Goal: Information Seeking & Learning: Learn about a topic

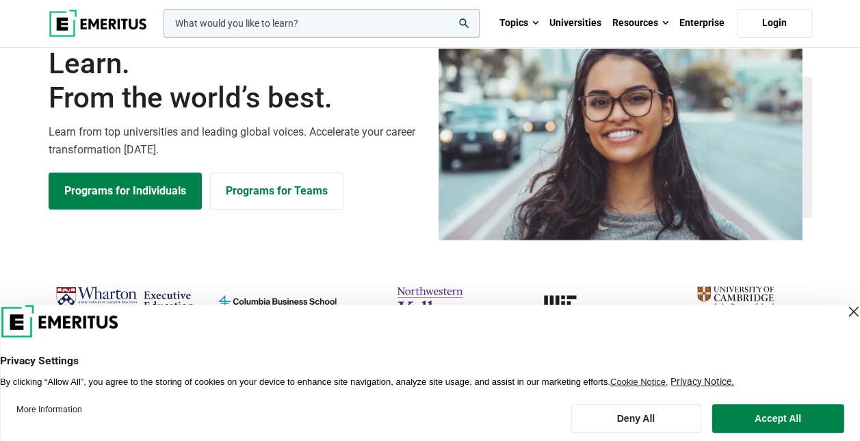
scroll to position [205, 0]
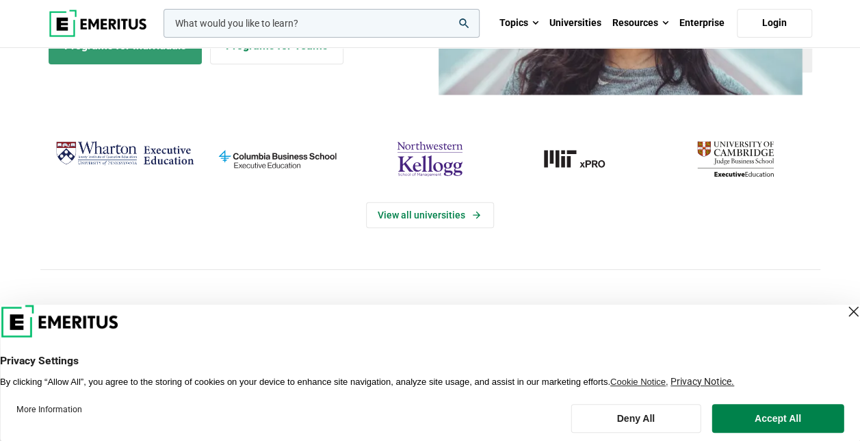
click at [151, 51] on link "Programs for Individuals" at bounding box center [125, 45] width 153 height 37
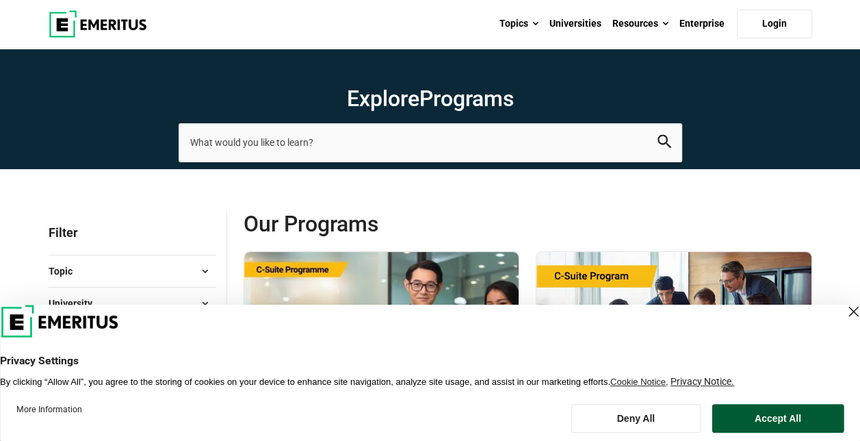
click at [787, 424] on button "Accept All" at bounding box center [778, 418] width 132 height 29
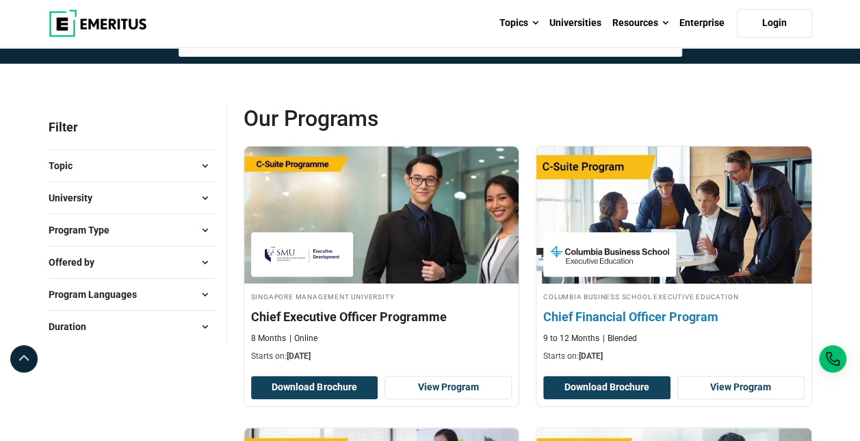
scroll to position [137, 0]
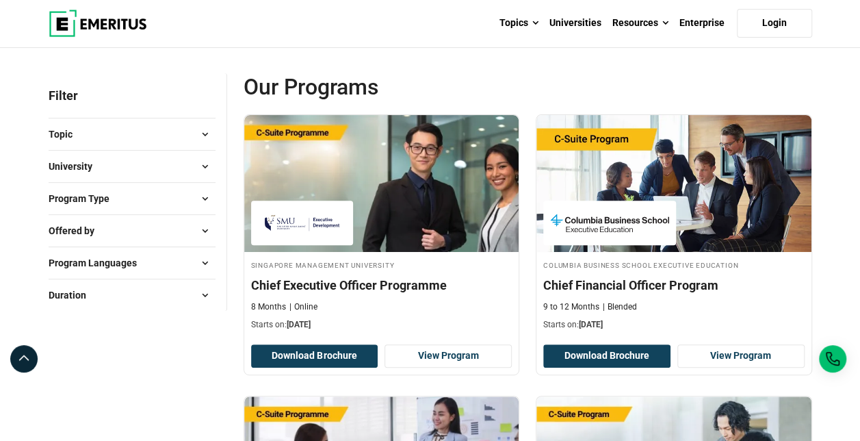
click at [157, 192] on button "Program Type" at bounding box center [132, 198] width 167 height 21
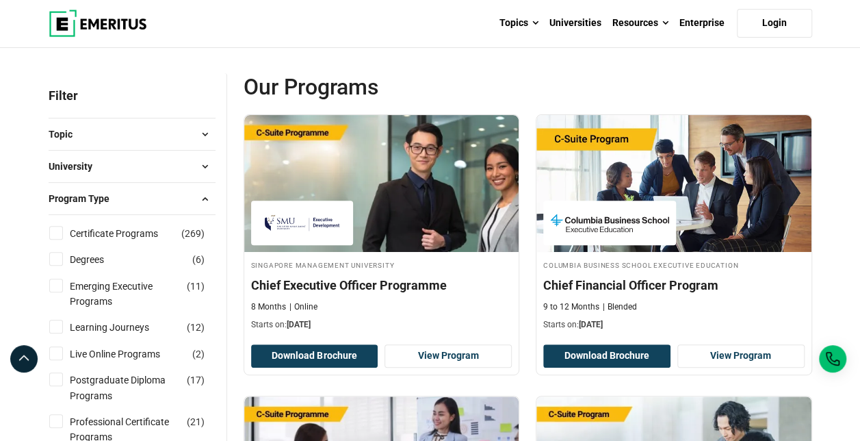
click at [56, 261] on input "Degrees ( 6 )" at bounding box center [56, 259] width 14 height 14
checkbox input "true"
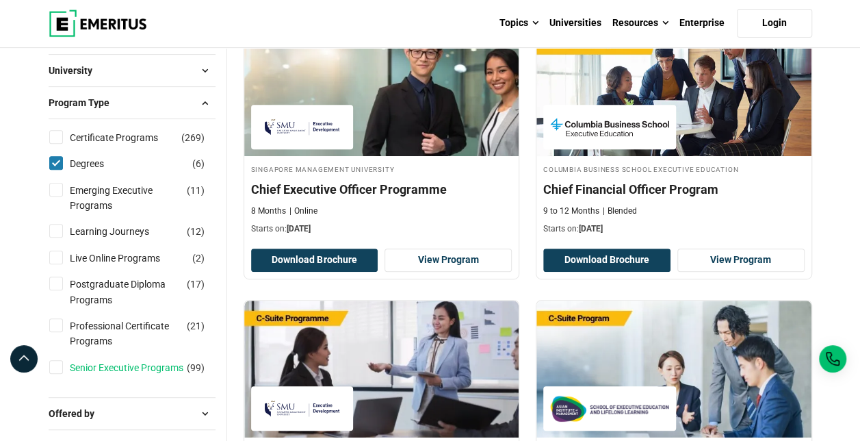
scroll to position [342, 0]
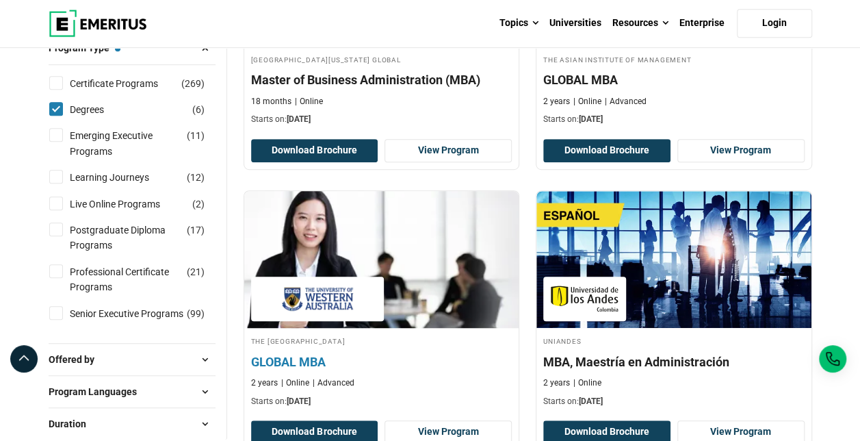
scroll to position [137, 0]
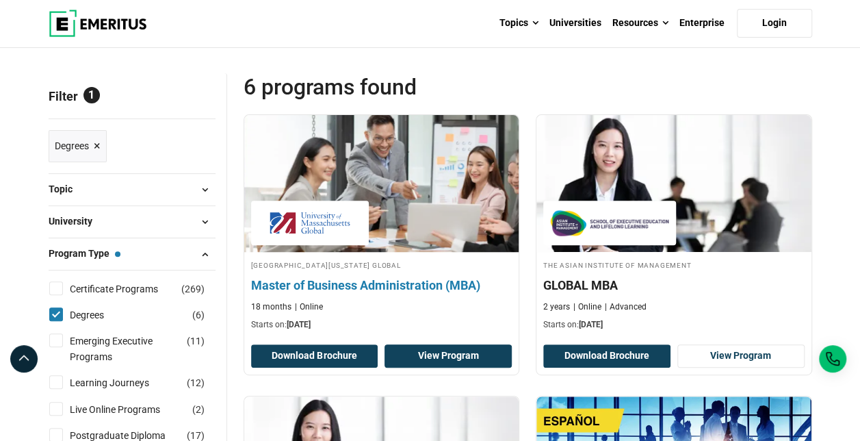
click at [432, 359] on link "View Program" at bounding box center [448, 355] width 127 height 23
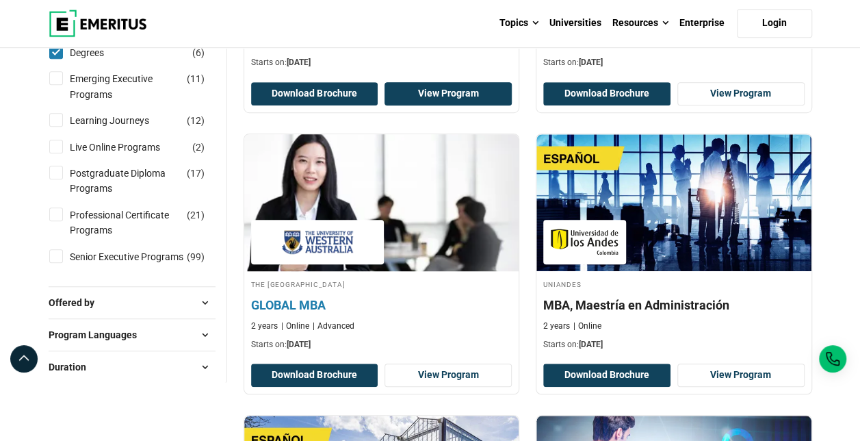
scroll to position [411, 0]
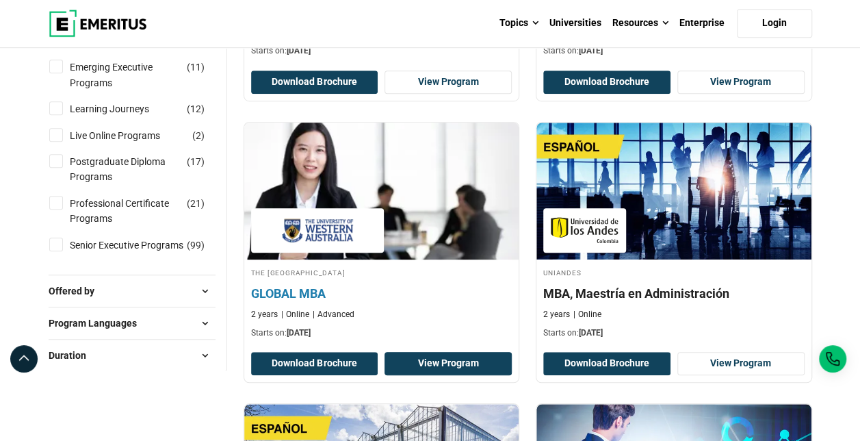
click at [441, 360] on link "View Program" at bounding box center [448, 363] width 127 height 23
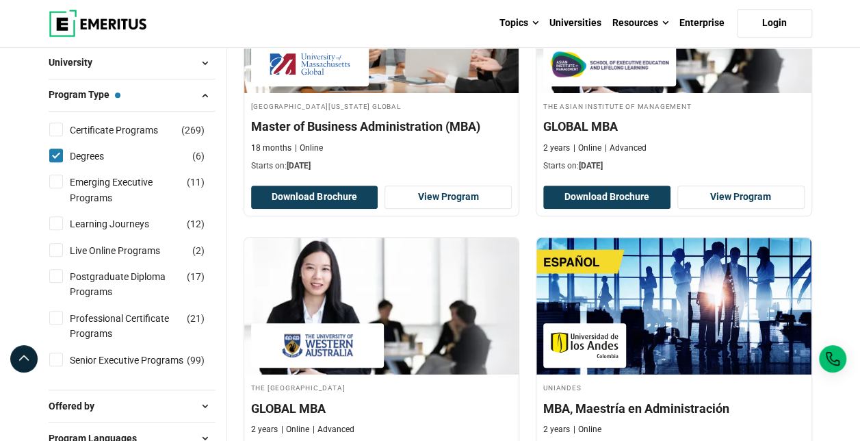
scroll to position [274, 0]
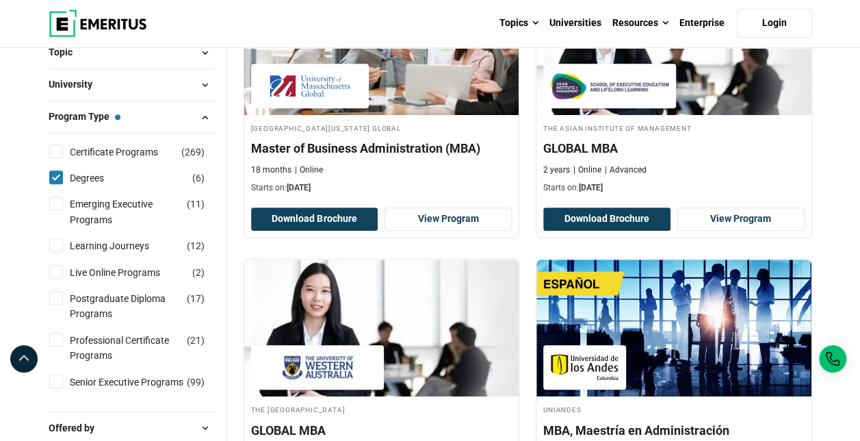
click at [52, 170] on input "Degrees ( 6 )" at bounding box center [56, 177] width 14 height 14
checkbox input "false"
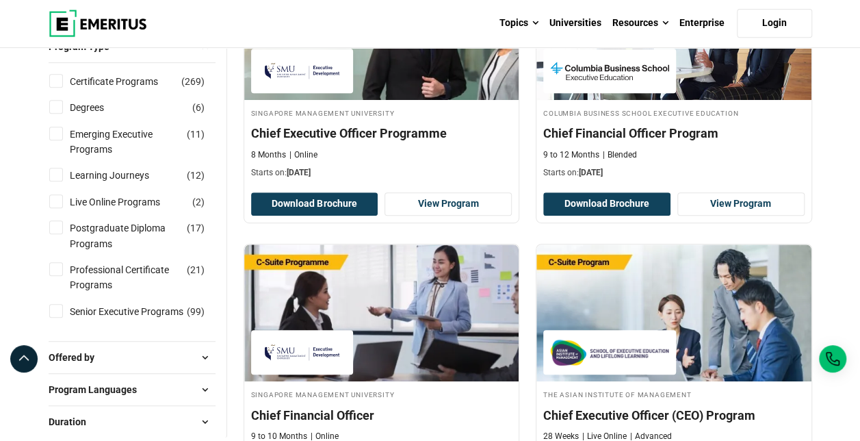
scroll to position [342, 0]
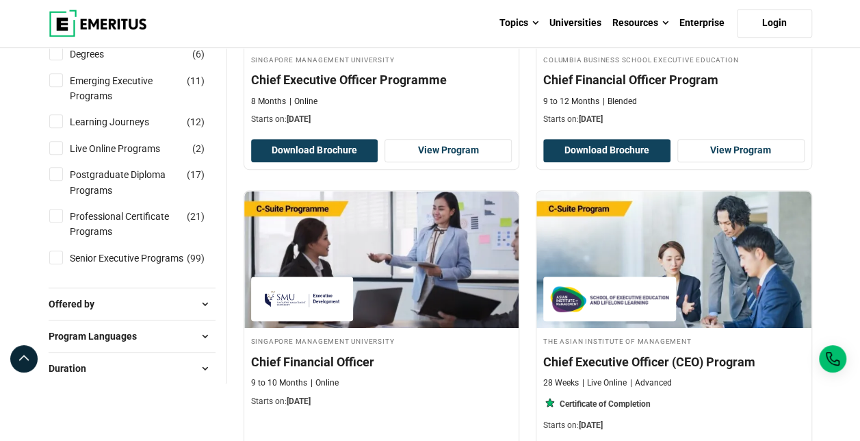
click at [57, 174] on input "Postgraduate Diploma Programs ( 17 )" at bounding box center [56, 174] width 14 height 14
checkbox input "true"
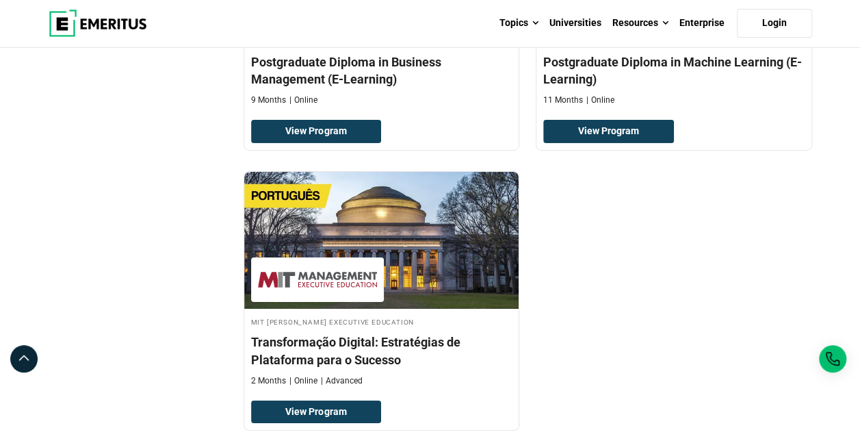
scroll to position [2258, 0]
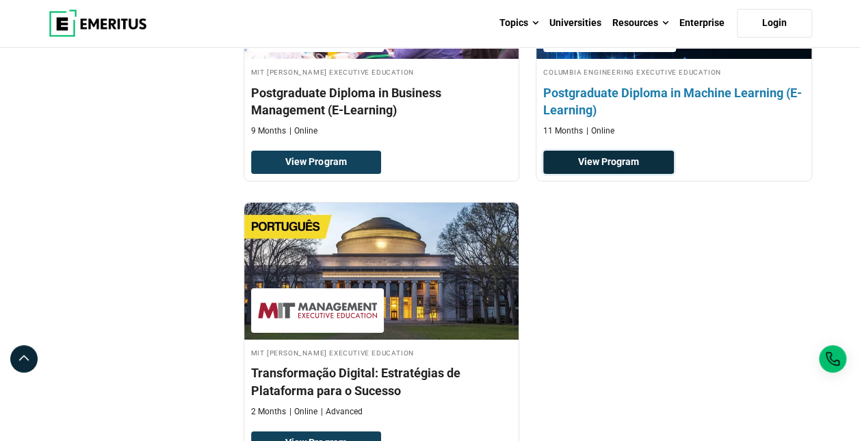
click at [622, 152] on link "View Program" at bounding box center [608, 162] width 131 height 23
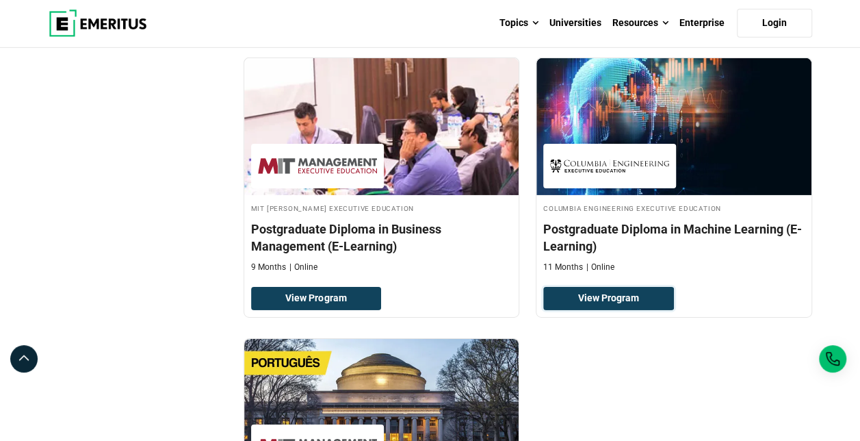
scroll to position [2121, 0]
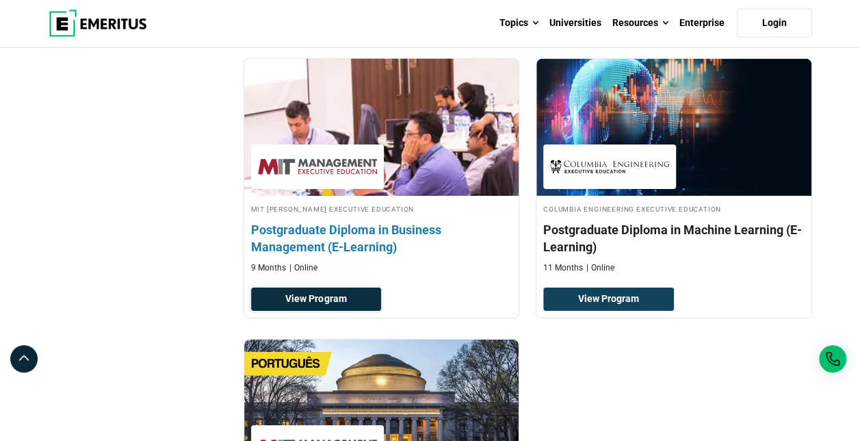
click at [304, 287] on link "View Program" at bounding box center [316, 298] width 131 height 23
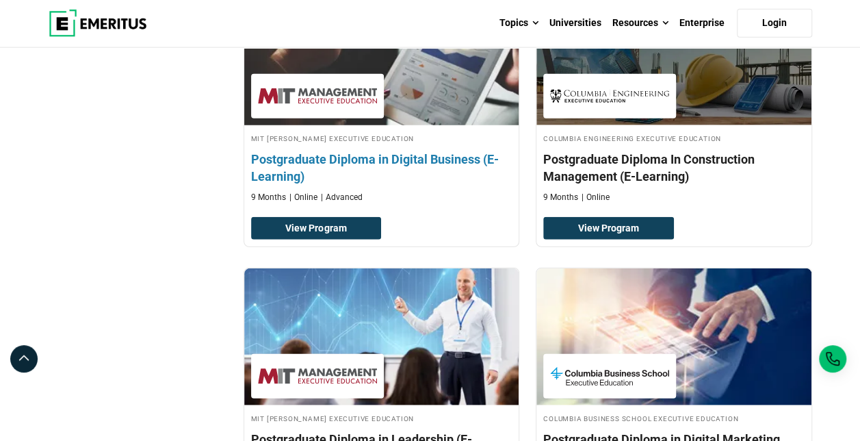
scroll to position [1642, 0]
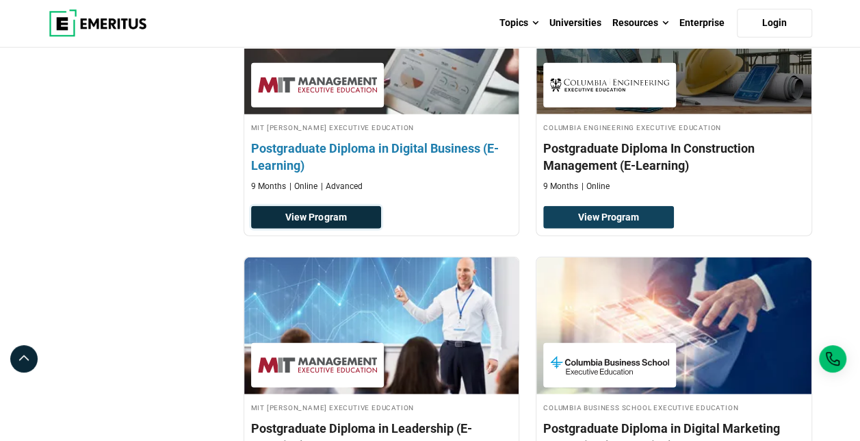
click at [302, 212] on link "View Program" at bounding box center [316, 217] width 131 height 23
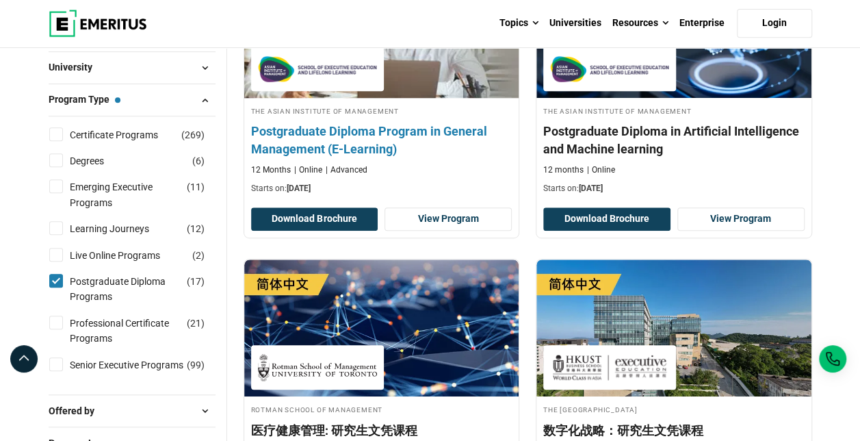
scroll to position [274, 0]
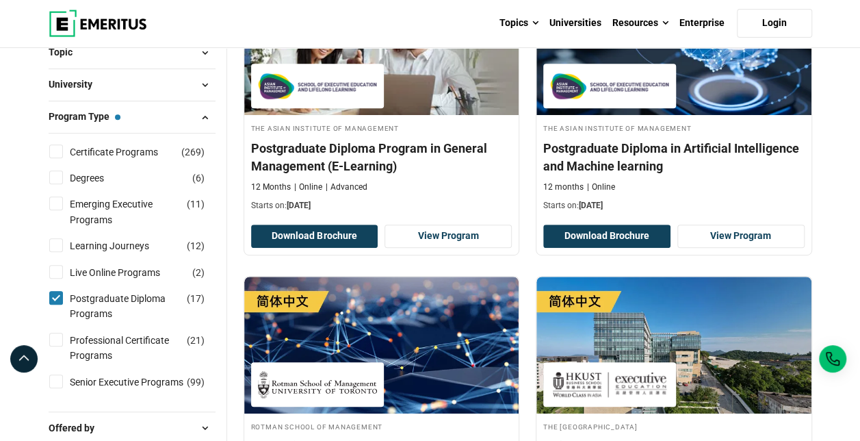
click at [59, 297] on input "Postgraduate Diploma Programs ( 17 )" at bounding box center [56, 298] width 14 height 14
checkbox input "false"
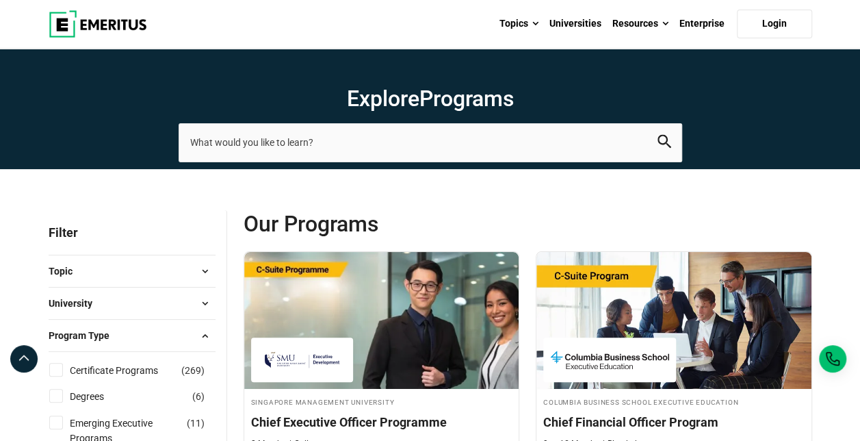
click at [63, 373] on div "Certificate Programs ( 269 )" at bounding box center [132, 370] width 167 height 15
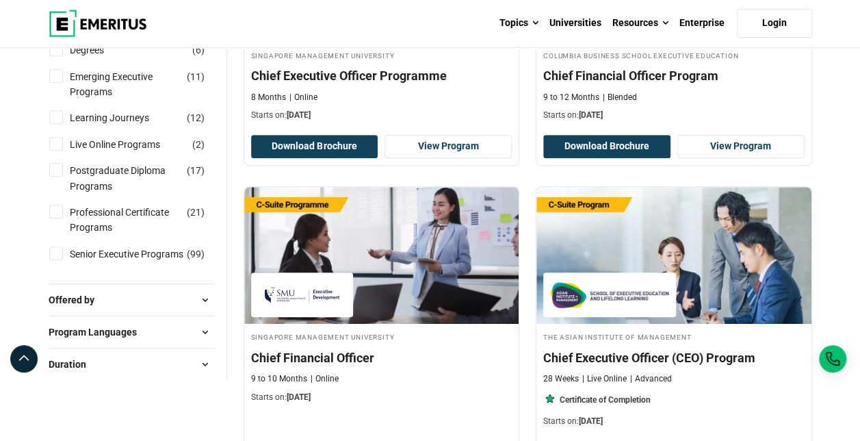
scroll to position [342, 0]
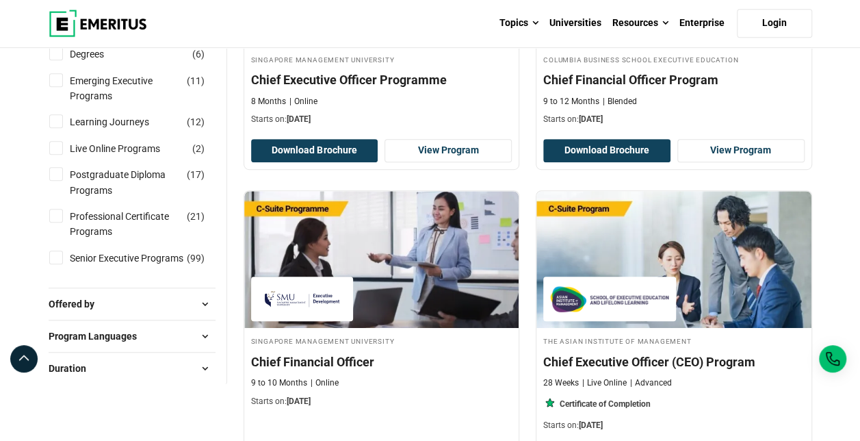
click at [56, 216] on input "Professional Certificate Programs ( 21 )" at bounding box center [56, 216] width 14 height 14
checkbox input "true"
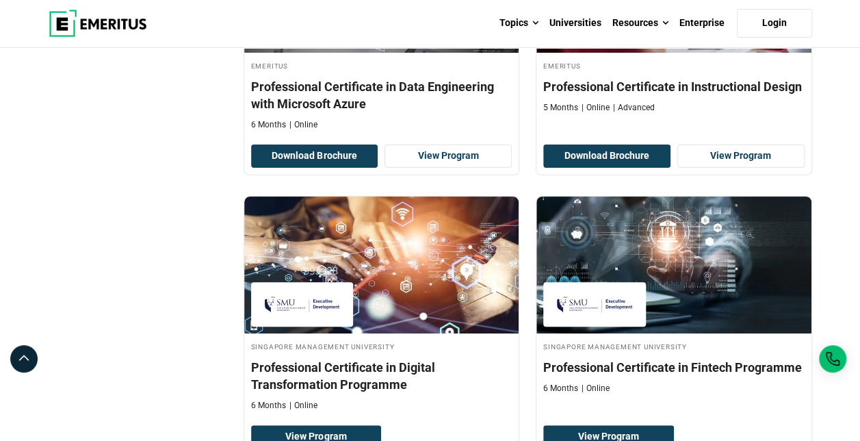
scroll to position [2874, 0]
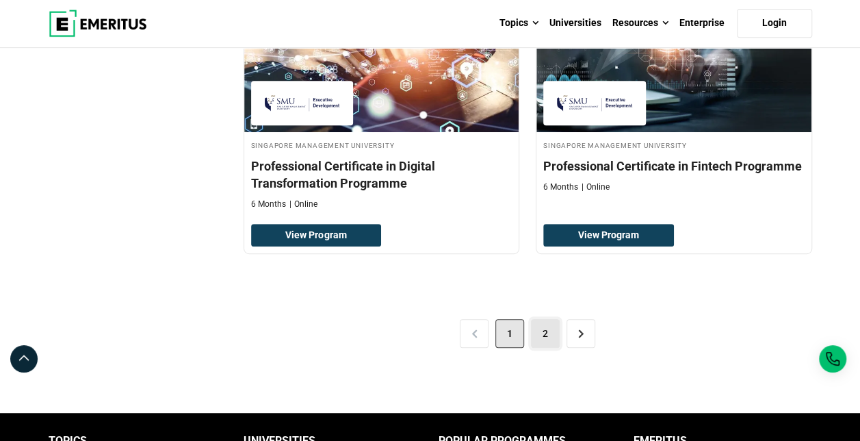
click at [546, 320] on link "2" at bounding box center [545, 333] width 29 height 29
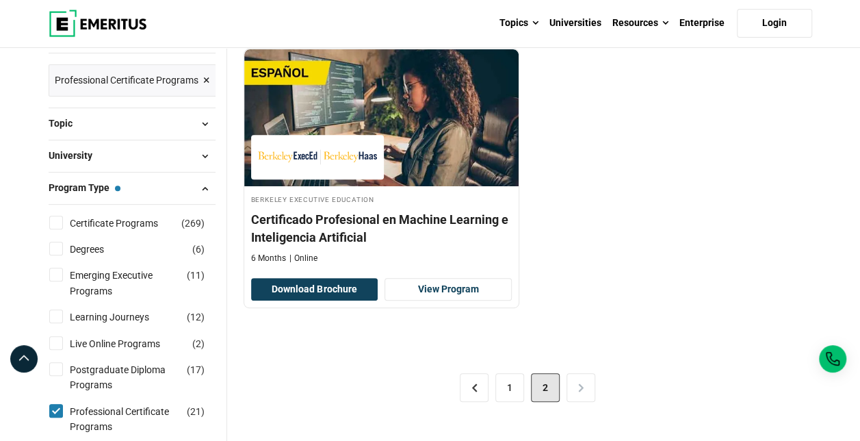
scroll to position [274, 0]
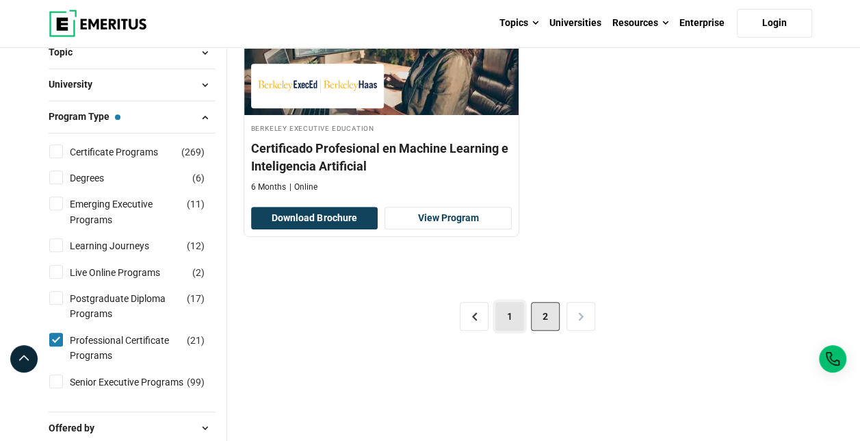
click at [506, 319] on link "1" at bounding box center [509, 316] width 29 height 29
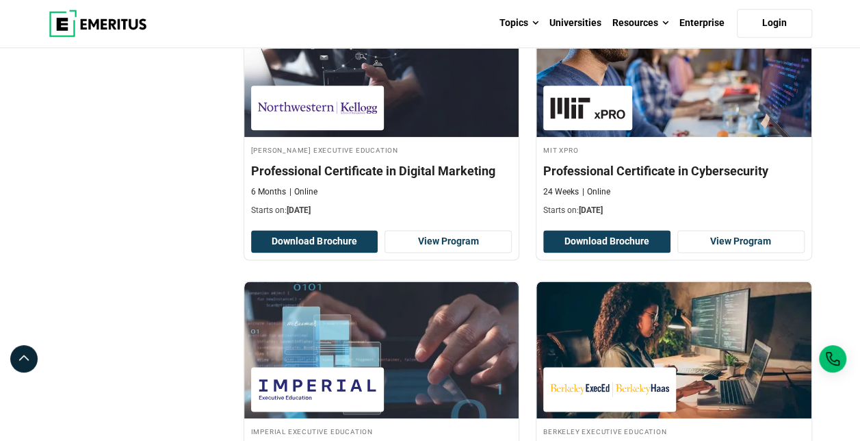
scroll to position [958, 0]
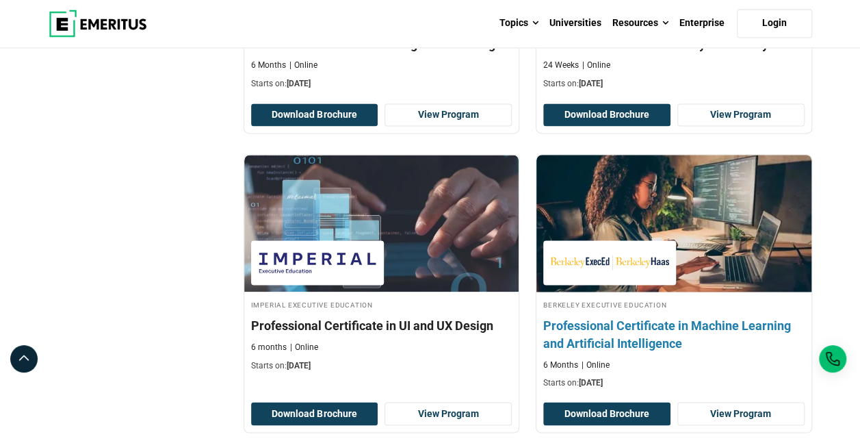
click at [590, 326] on h4 "Professional Certificate in Machine Learning and Artificial Intelligence" at bounding box center [673, 334] width 261 height 34
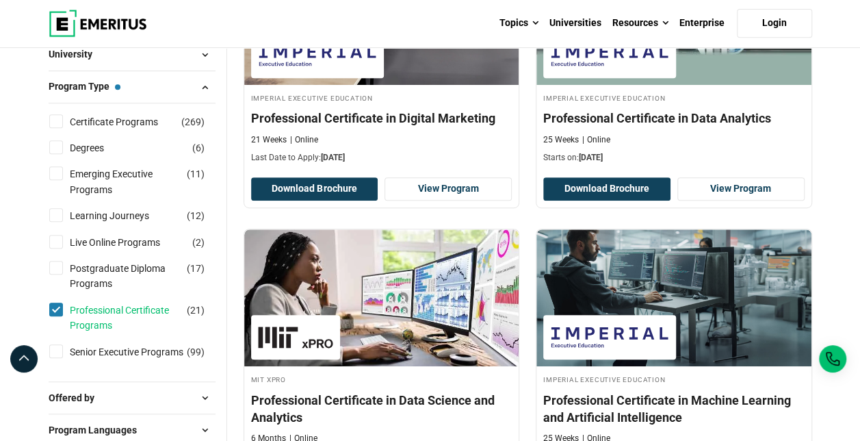
scroll to position [274, 0]
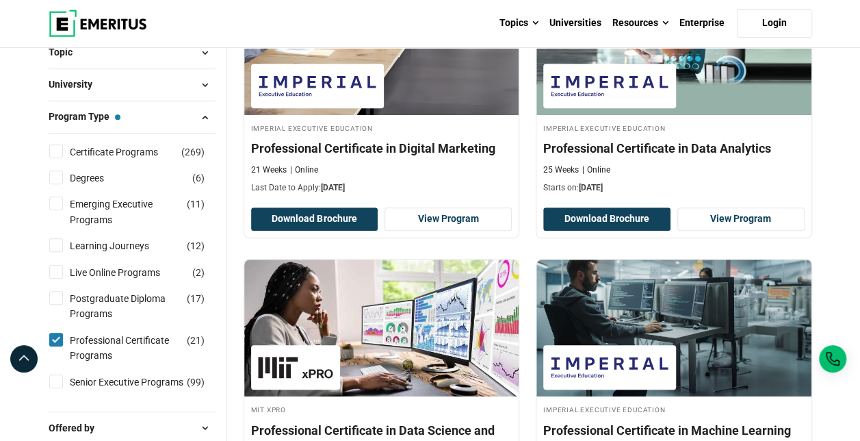
click at [55, 333] on input "Professional Certificate Programs ( 21 )" at bounding box center [56, 340] width 14 height 14
checkbox input "false"
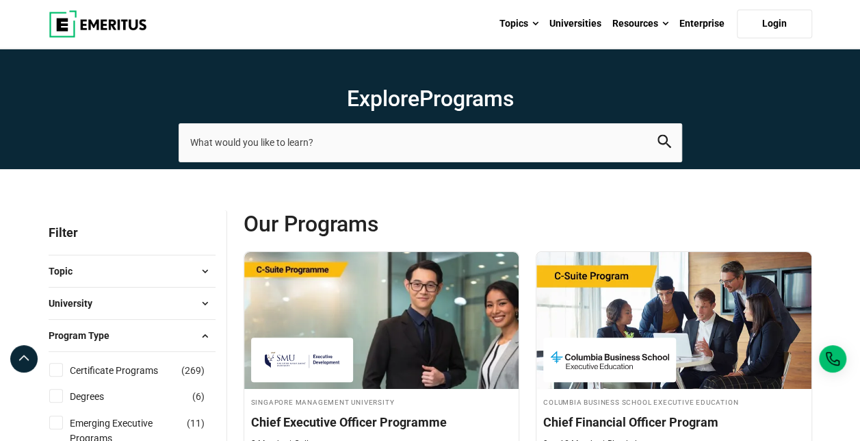
click at [53, 365] on input "Certificate Programs ( 269 )" at bounding box center [56, 370] width 14 height 14
checkbox input "true"
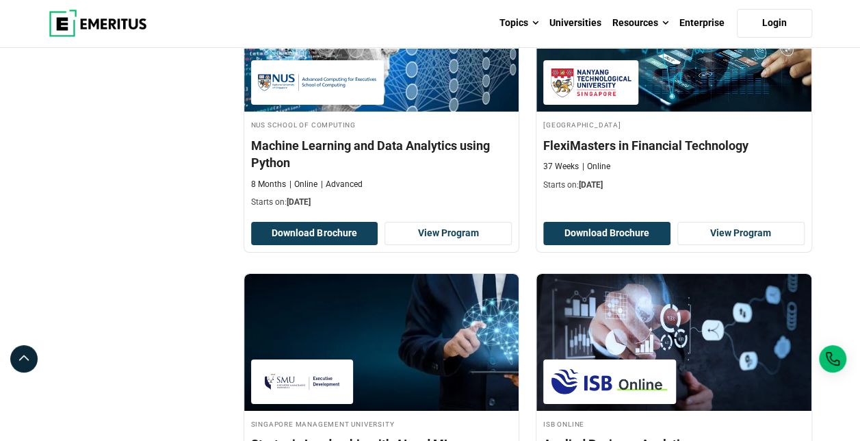
scroll to position [2327, 0]
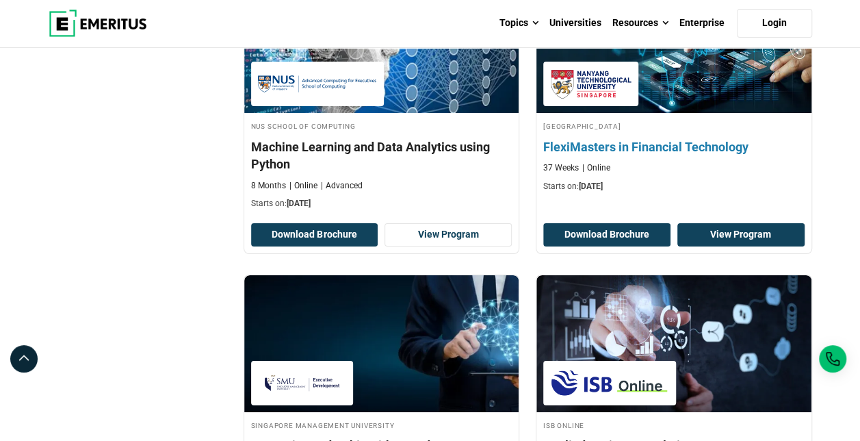
click at [762, 223] on link "View Program" at bounding box center [740, 234] width 127 height 23
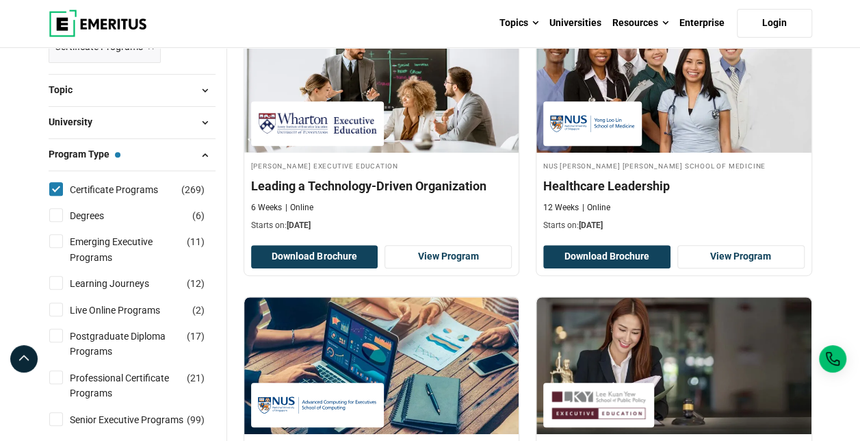
scroll to position [205, 0]
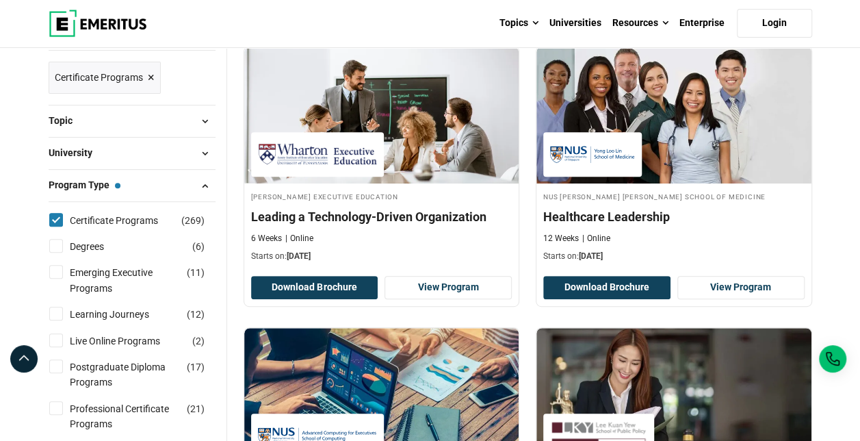
click at [50, 216] on input "Certificate Programs ( 269 )" at bounding box center [56, 220] width 14 height 14
checkbox input "false"
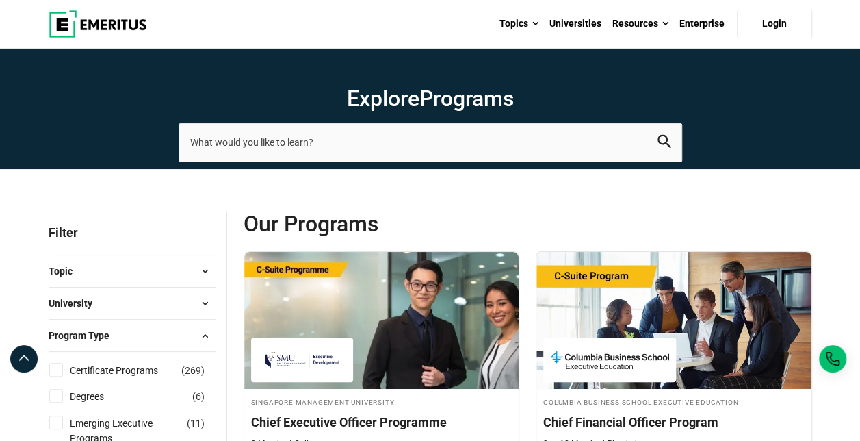
click at [192, 304] on button "University" at bounding box center [132, 303] width 167 height 21
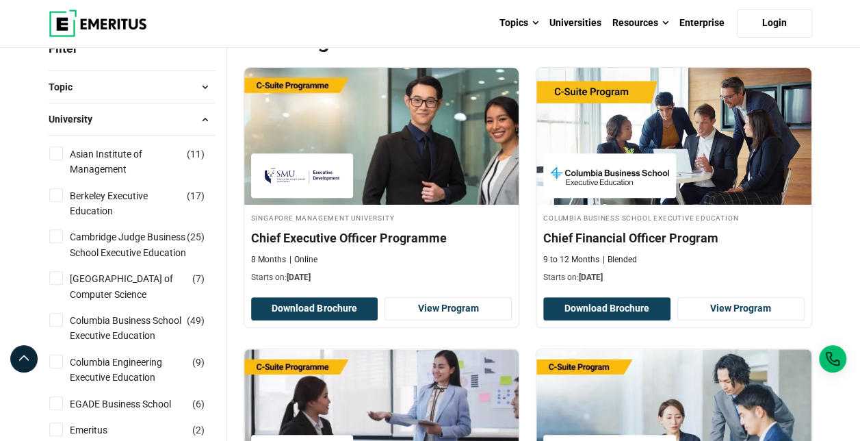
scroll to position [274, 0]
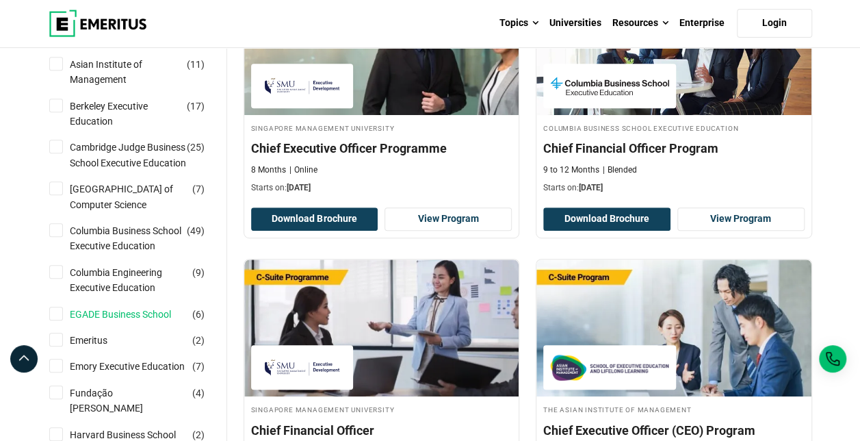
click at [125, 322] on link "EGADE Business School" at bounding box center [134, 314] width 129 height 15
checkbox input "true"
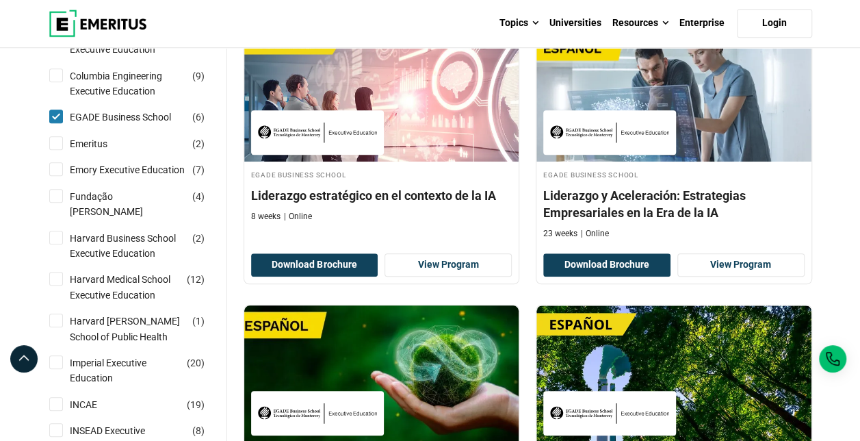
scroll to position [547, 0]
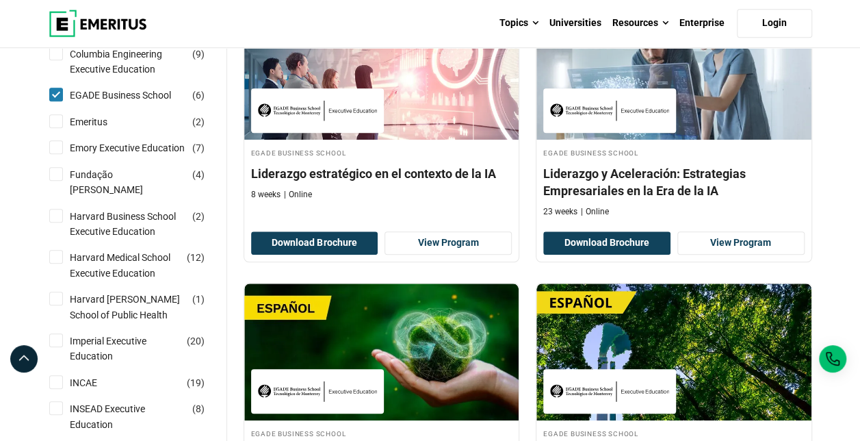
click at [56, 101] on input "EGADE Business School ( 6 )" at bounding box center [56, 95] width 14 height 14
checkbox input "false"
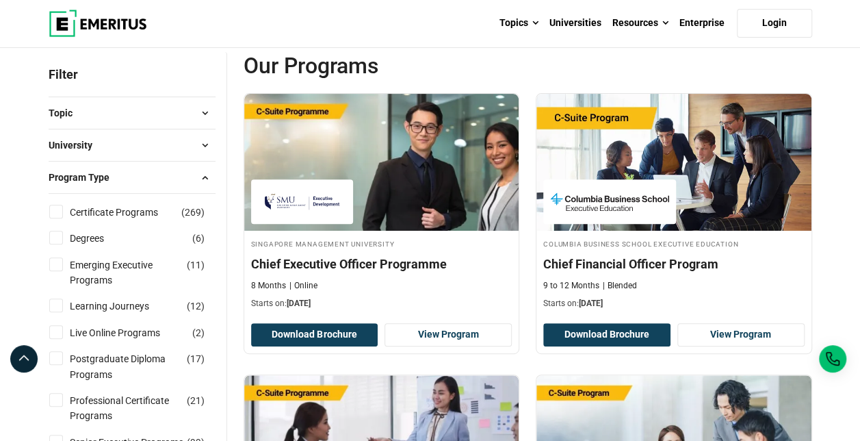
scroll to position [137, 0]
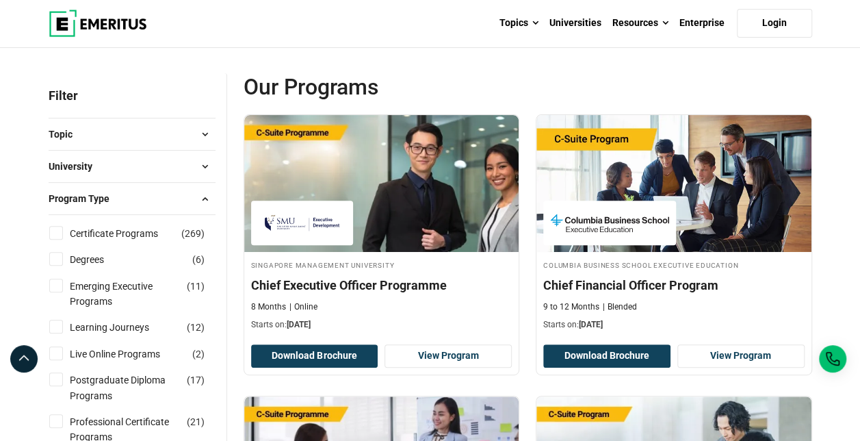
click at [173, 204] on button "Program Type" at bounding box center [132, 198] width 167 height 21
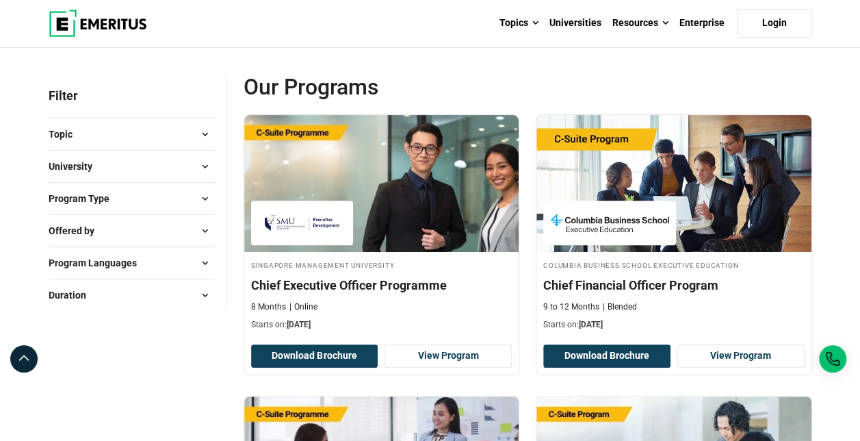
click at [145, 161] on button "University" at bounding box center [132, 166] width 167 height 21
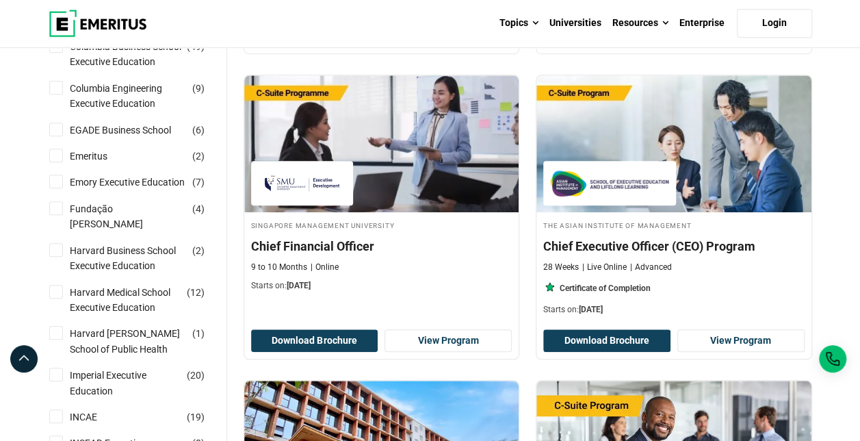
scroll to position [479, 0]
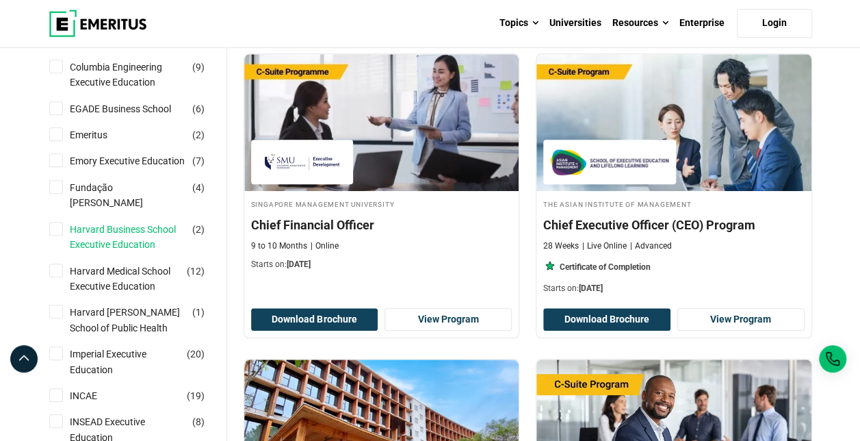
click at [131, 246] on link "Harvard Business School Executive Education" at bounding box center [142, 237] width 144 height 31
checkbox input "true"
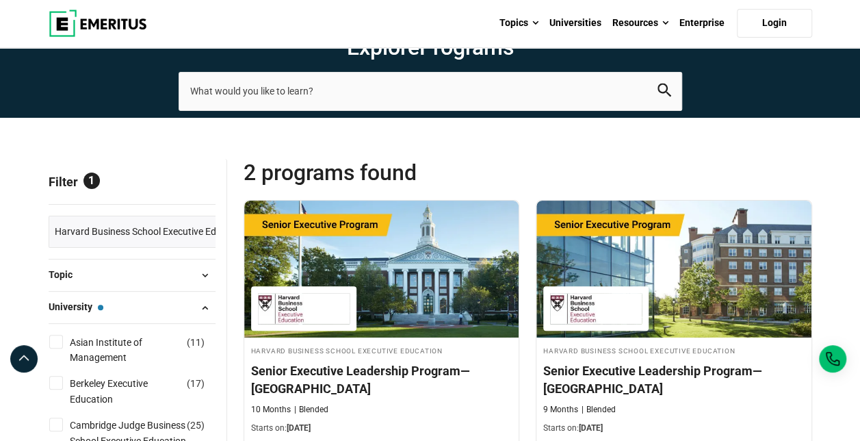
scroll to position [137, 0]
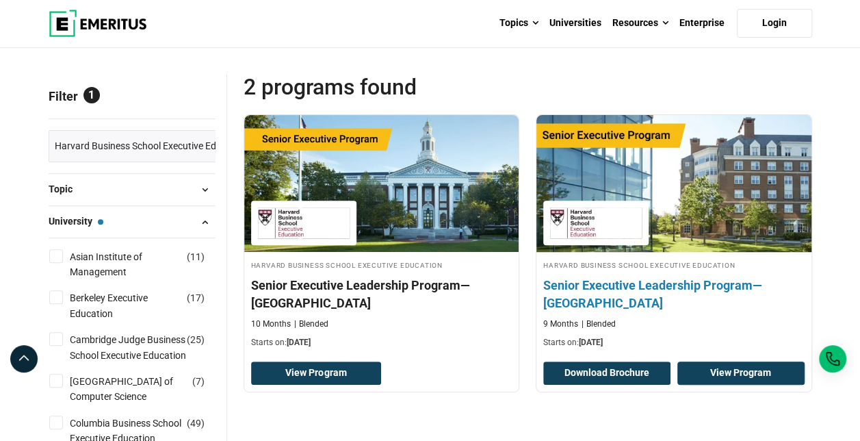
click at [732, 372] on link "View Program" at bounding box center [740, 372] width 127 height 23
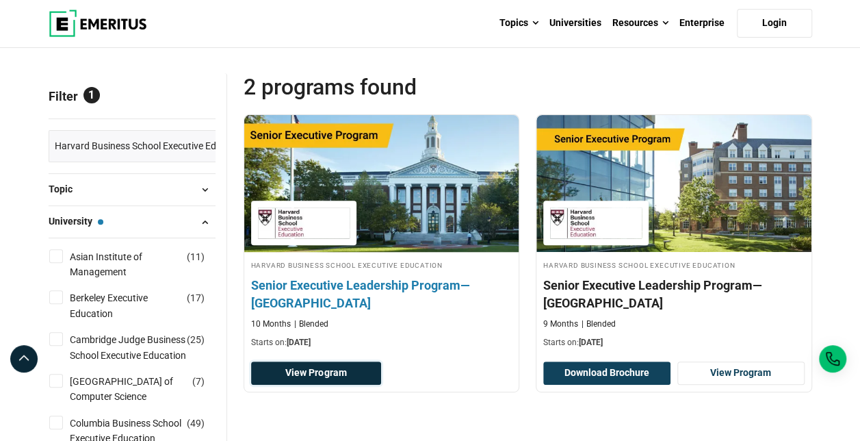
click at [346, 376] on link "View Program" at bounding box center [316, 372] width 131 height 23
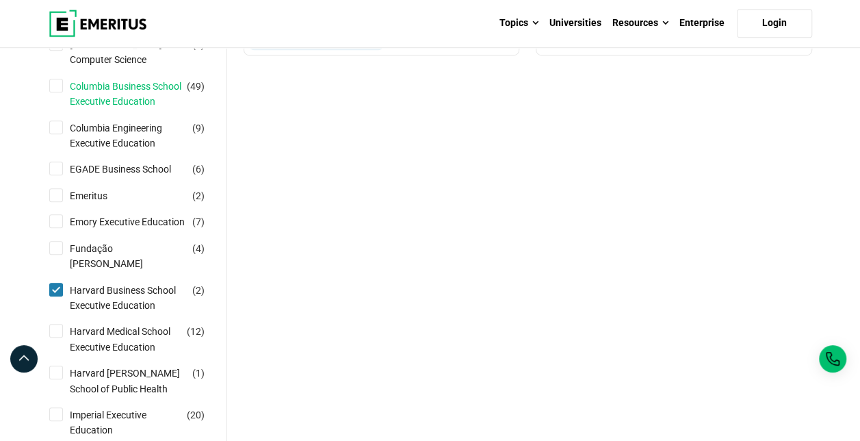
scroll to position [479, 0]
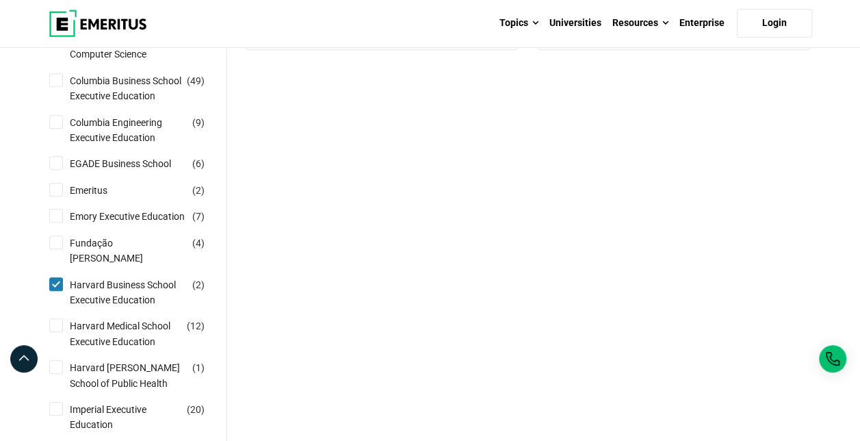
click at [57, 291] on input "Harvard Business School Executive Education ( 2 )" at bounding box center [56, 284] width 14 height 14
checkbox input "false"
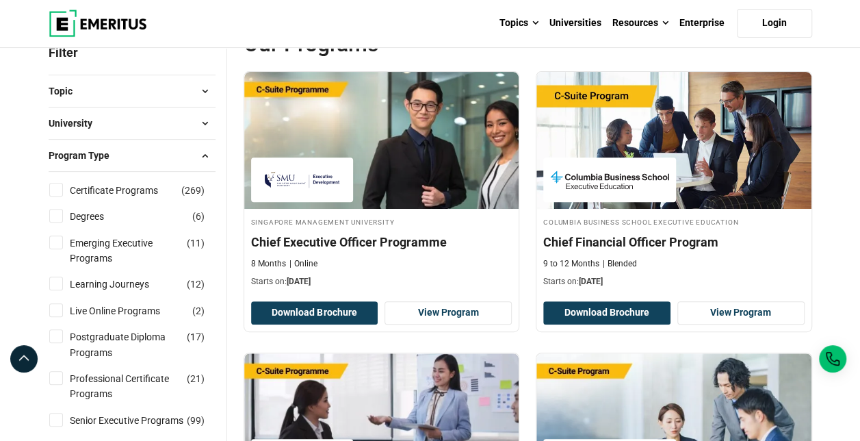
scroll to position [68, 0]
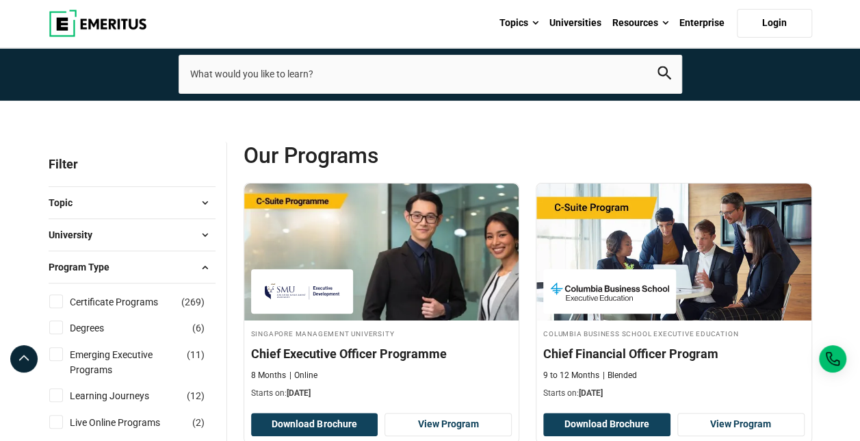
click at [198, 259] on span at bounding box center [205, 267] width 21 height 21
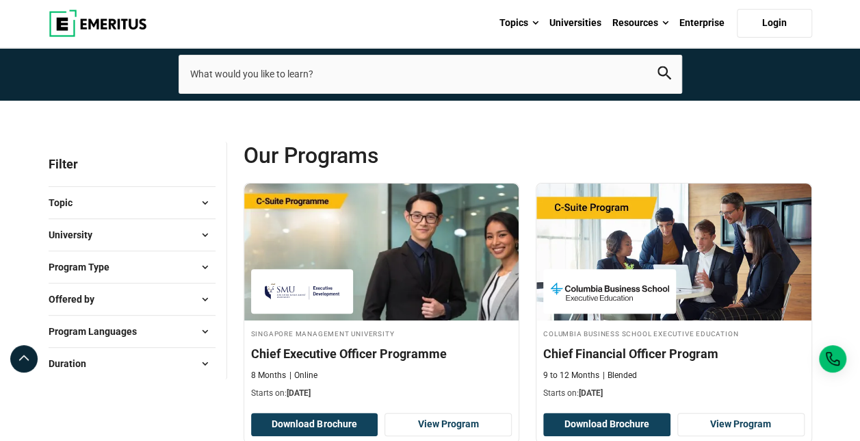
click at [207, 239] on span at bounding box center [205, 234] width 21 height 21
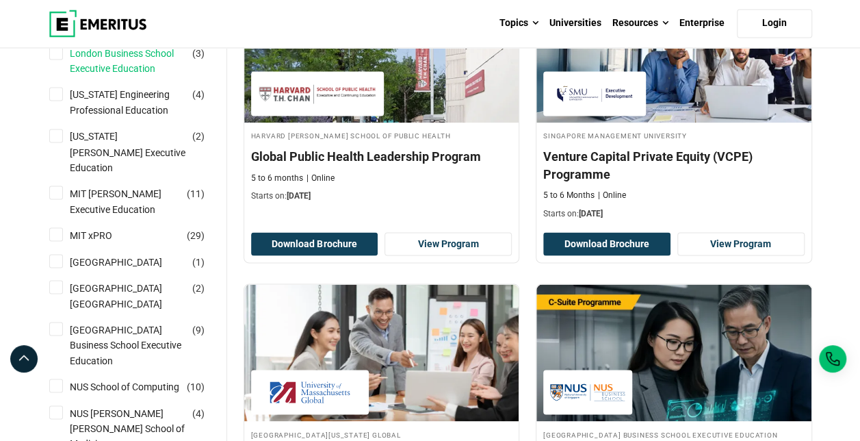
scroll to position [1163, 0]
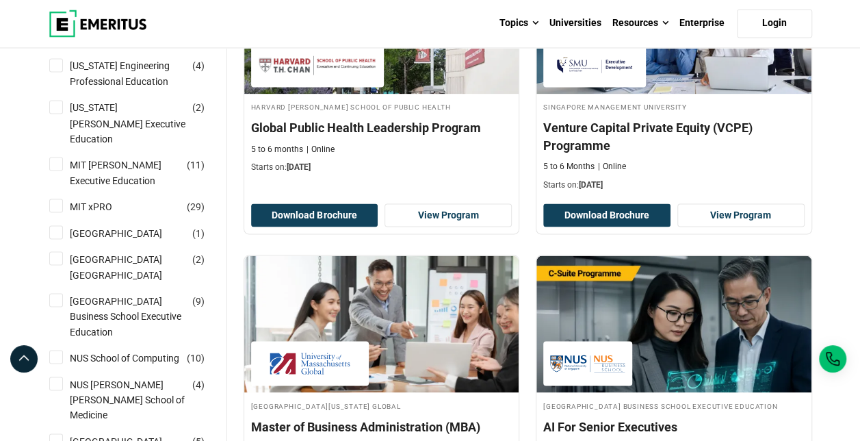
click at [62, 265] on input "[GEOGRAPHIC_DATA] ( 2 )" at bounding box center [56, 258] width 14 height 14
checkbox input "true"
click at [54, 239] on input "Nanyang Technological University ( 1 )" at bounding box center [56, 232] width 14 height 14
checkbox input "true"
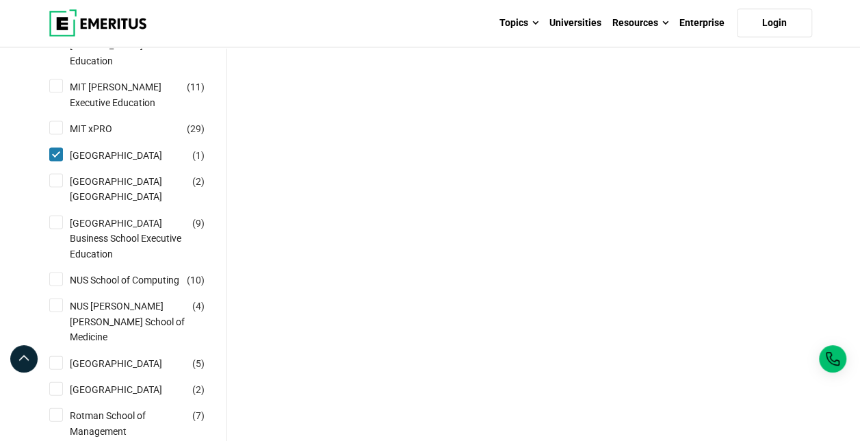
scroll to position [1300, 0]
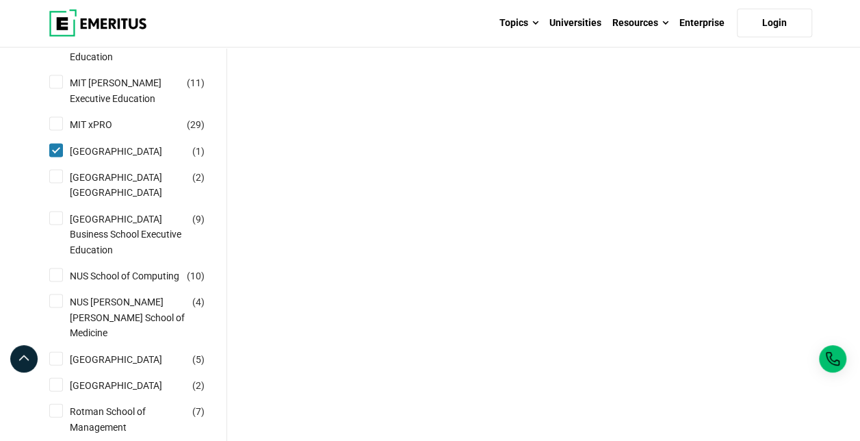
click at [51, 183] on input "[GEOGRAPHIC_DATA] ( 2 )" at bounding box center [56, 177] width 14 height 14
checkbox input "true"
click at [56, 183] on input "Nanyang Technological University Nanyang Business School ( 2 )" at bounding box center [56, 177] width 14 height 14
checkbox input "false"
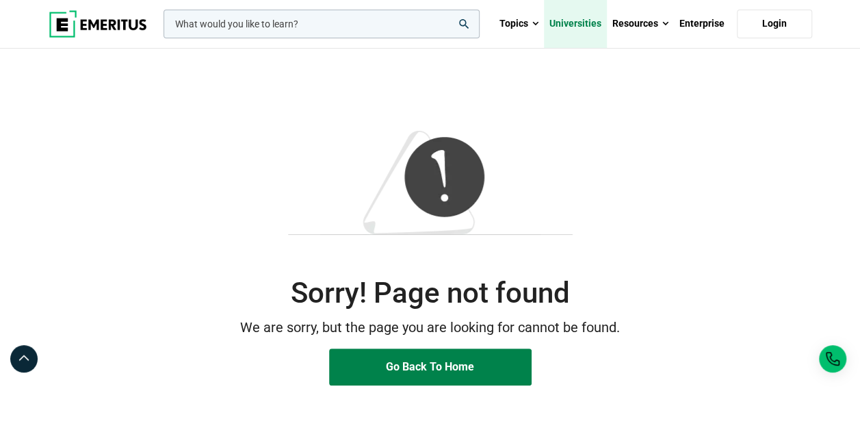
click at [595, 19] on link "Universities" at bounding box center [575, 24] width 63 height 48
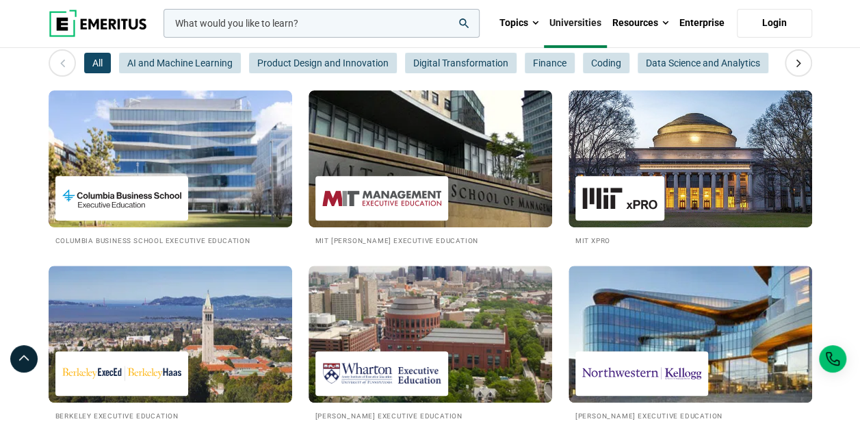
scroll to position [205, 0]
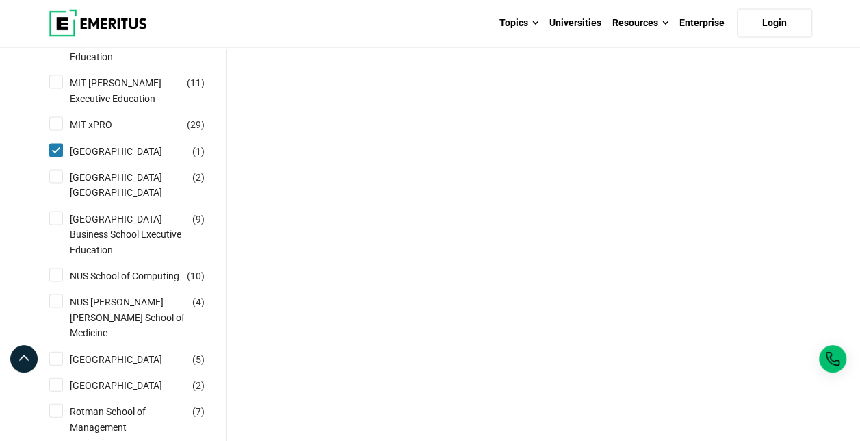
click at [56, 159] on div "[GEOGRAPHIC_DATA] ( 1 )" at bounding box center [132, 151] width 167 height 15
click at [57, 157] on input "Nanyang Technological University ( 1 )" at bounding box center [56, 151] width 14 height 14
checkbox input "false"
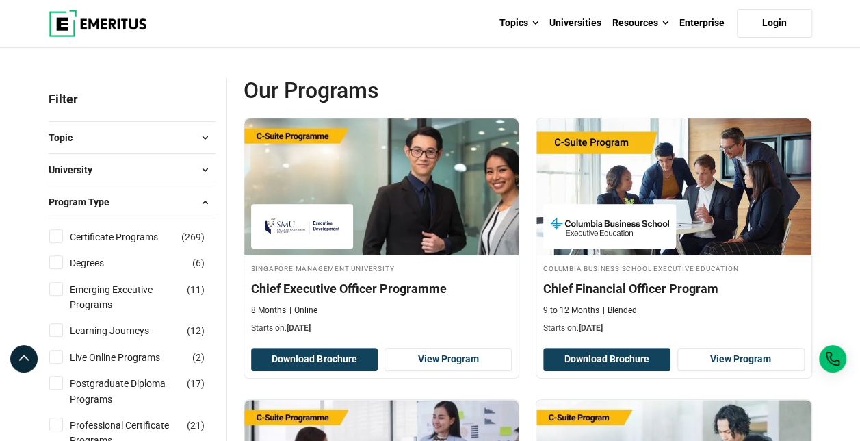
scroll to position [137, 0]
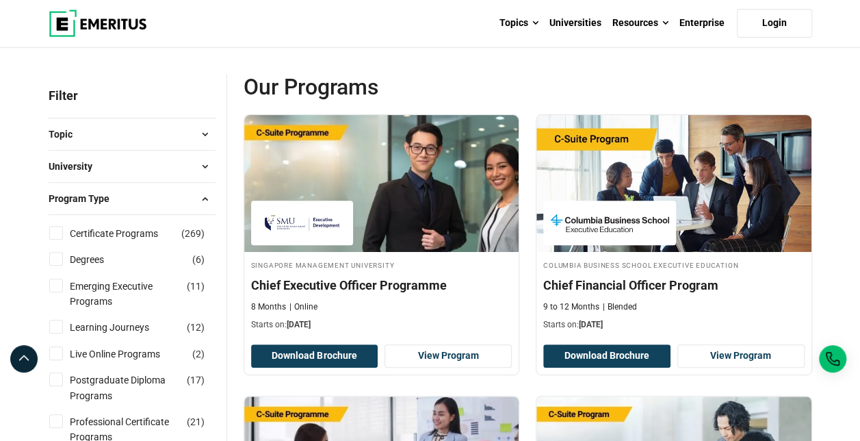
click at [81, 164] on span "University" at bounding box center [76, 166] width 55 height 15
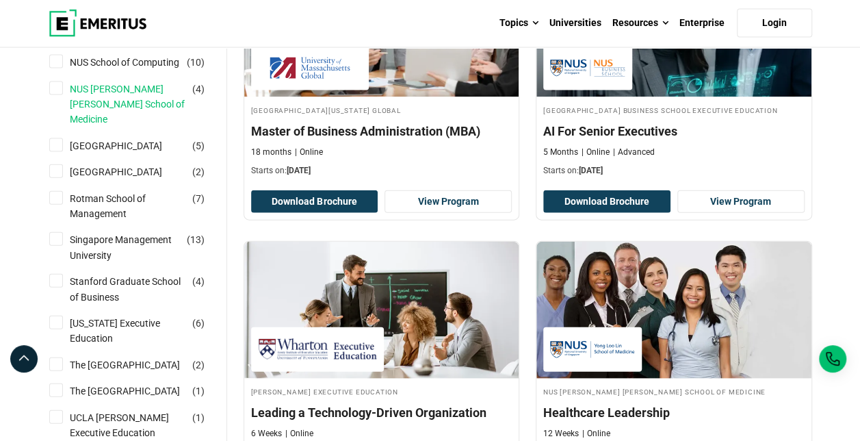
scroll to position [1437, 0]
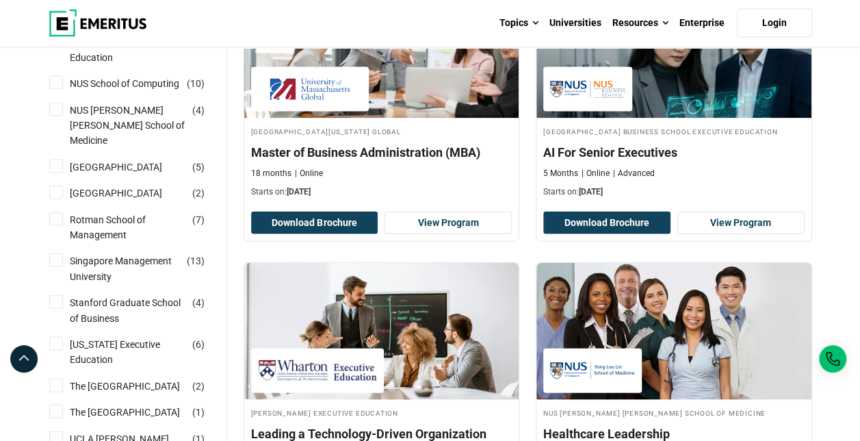
click at [50, 90] on input "NUS School of Computing ( 10 )" at bounding box center [56, 83] width 14 height 14
checkbox input "true"
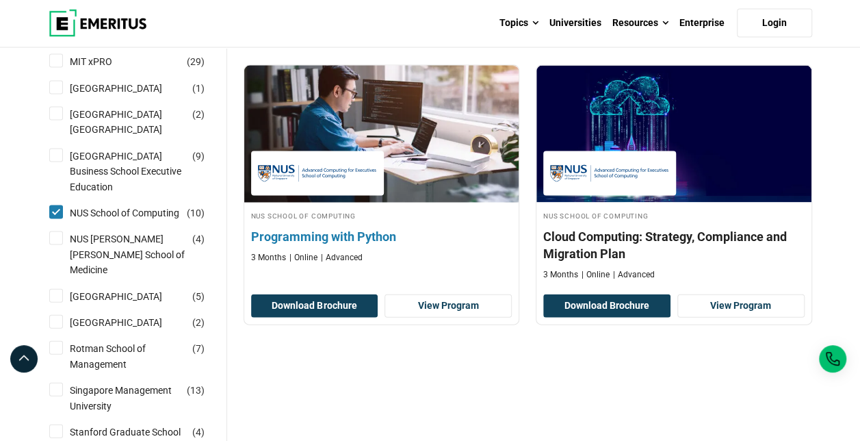
scroll to position [1369, 0]
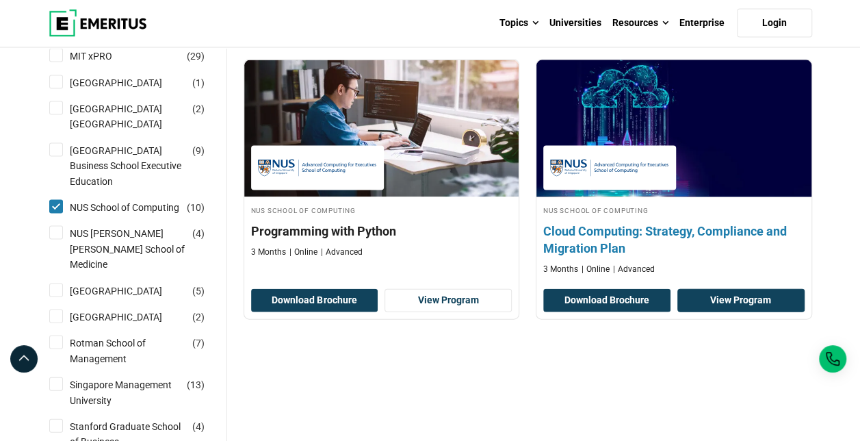
click at [724, 298] on link "View Program" at bounding box center [740, 300] width 127 height 23
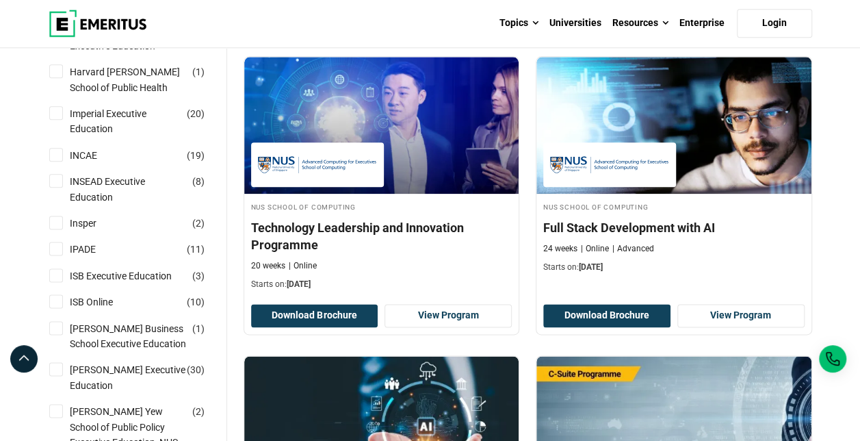
scroll to position [753, 0]
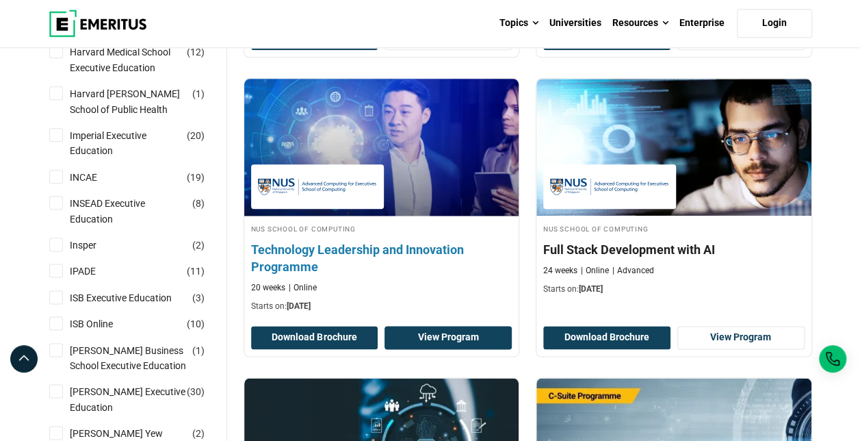
click at [435, 333] on link "View Program" at bounding box center [448, 337] width 127 height 23
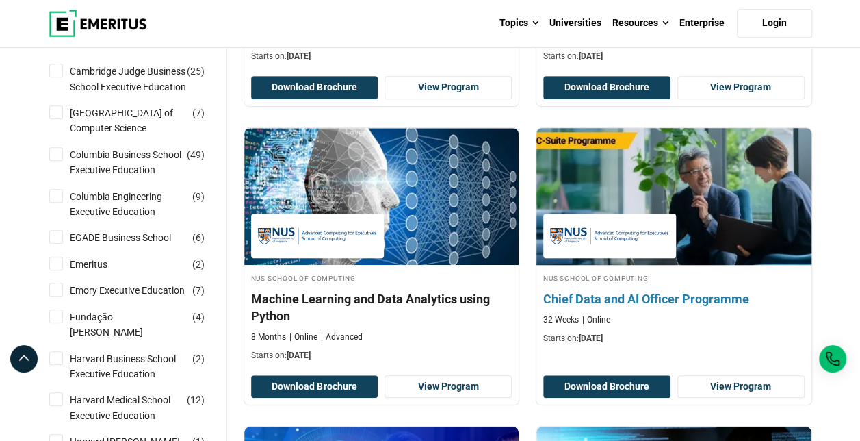
scroll to position [411, 0]
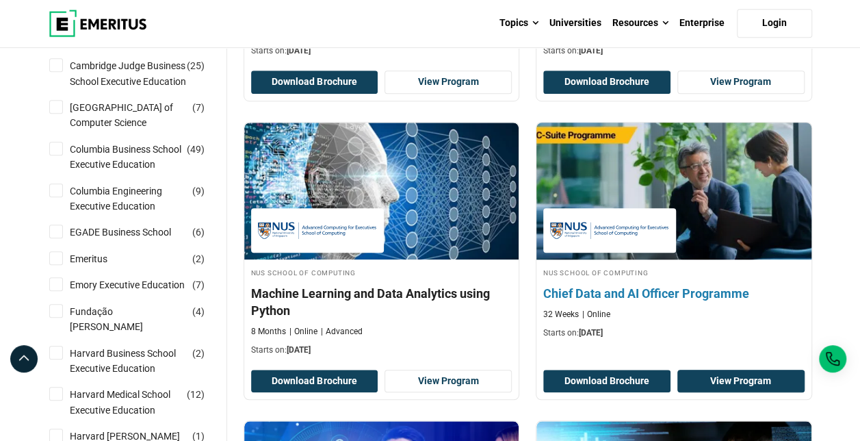
click at [748, 383] on link "View Program" at bounding box center [740, 381] width 127 height 23
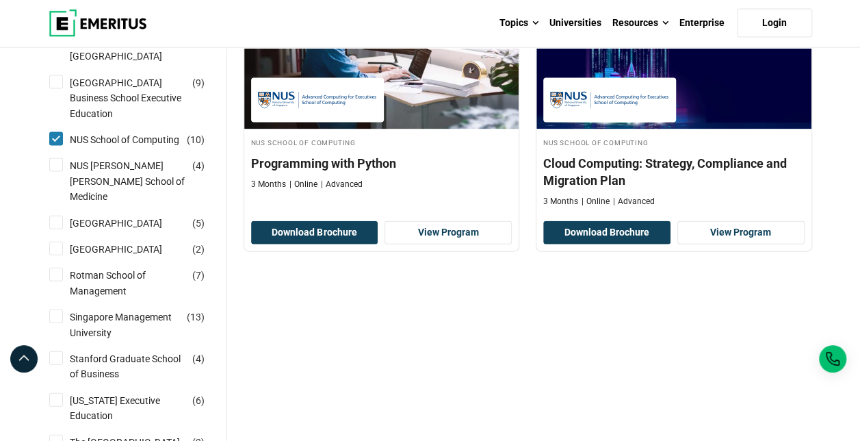
scroll to position [1437, 0]
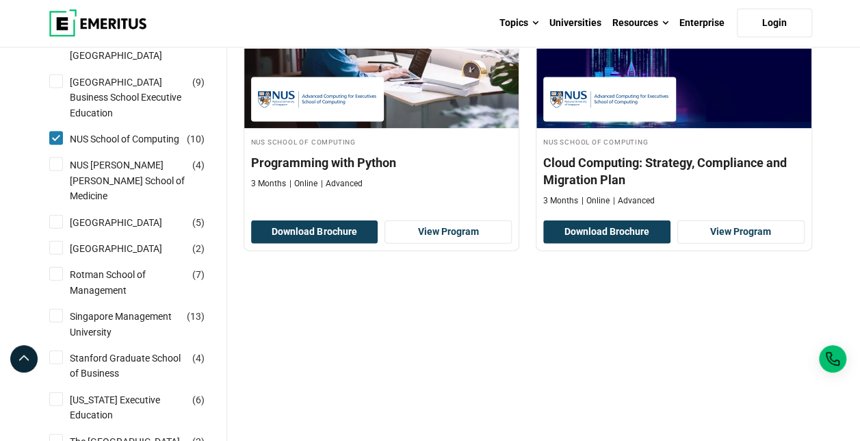
click at [54, 145] on input "NUS School of Computing ( 10 )" at bounding box center [56, 138] width 14 height 14
checkbox input "false"
